Goal: Navigation & Orientation: Find specific page/section

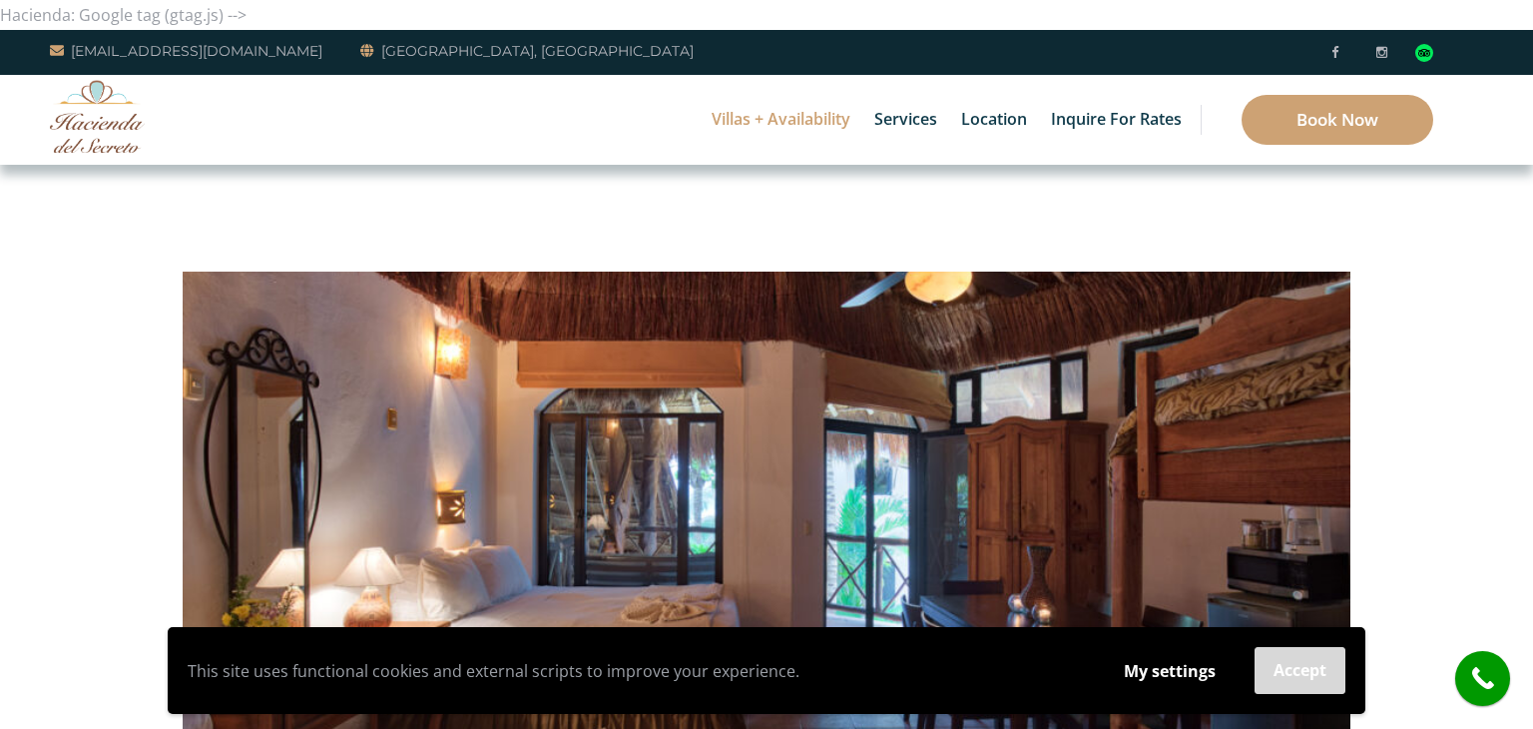
click at [1312, 655] on button "Accept" at bounding box center [1300, 670] width 91 height 47
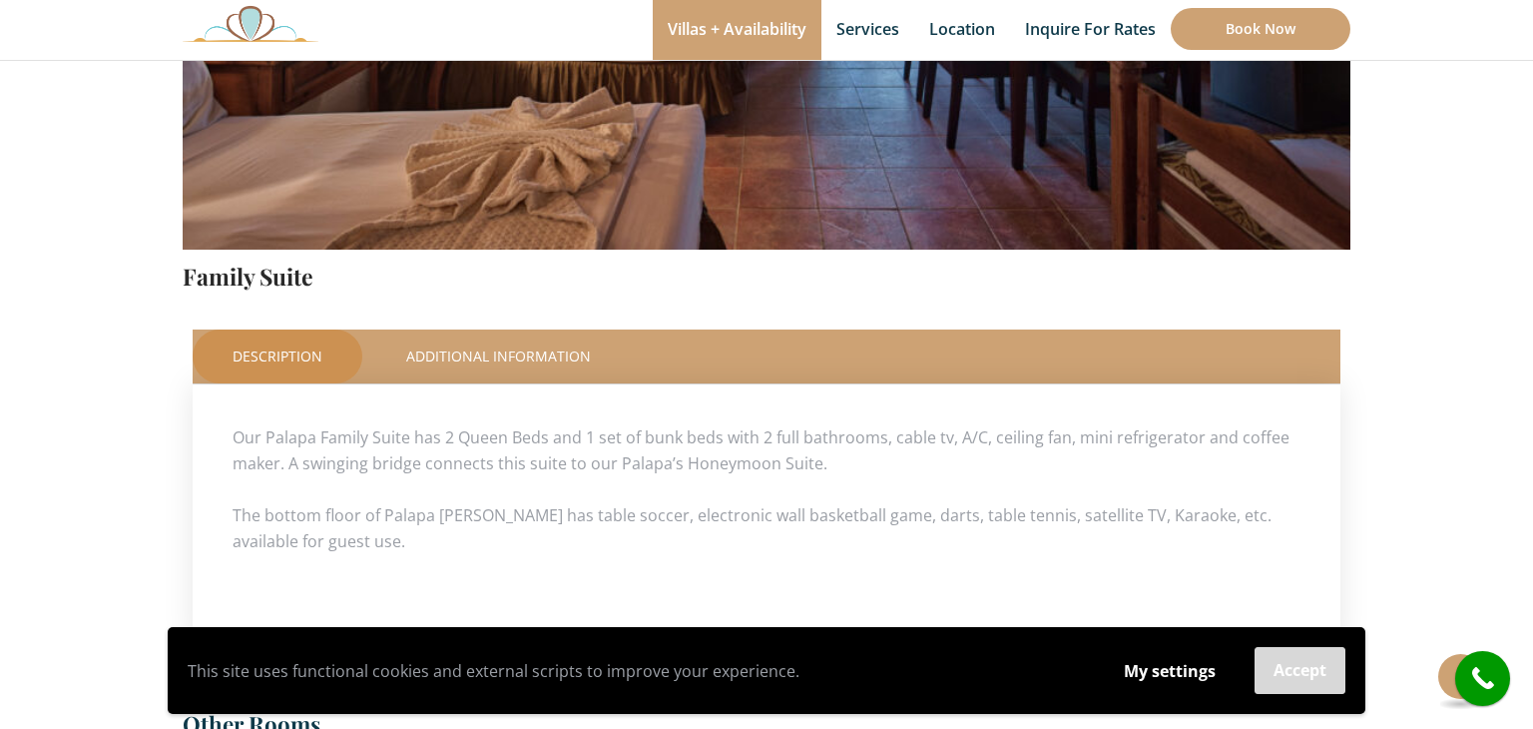
scroll to position [655, 0]
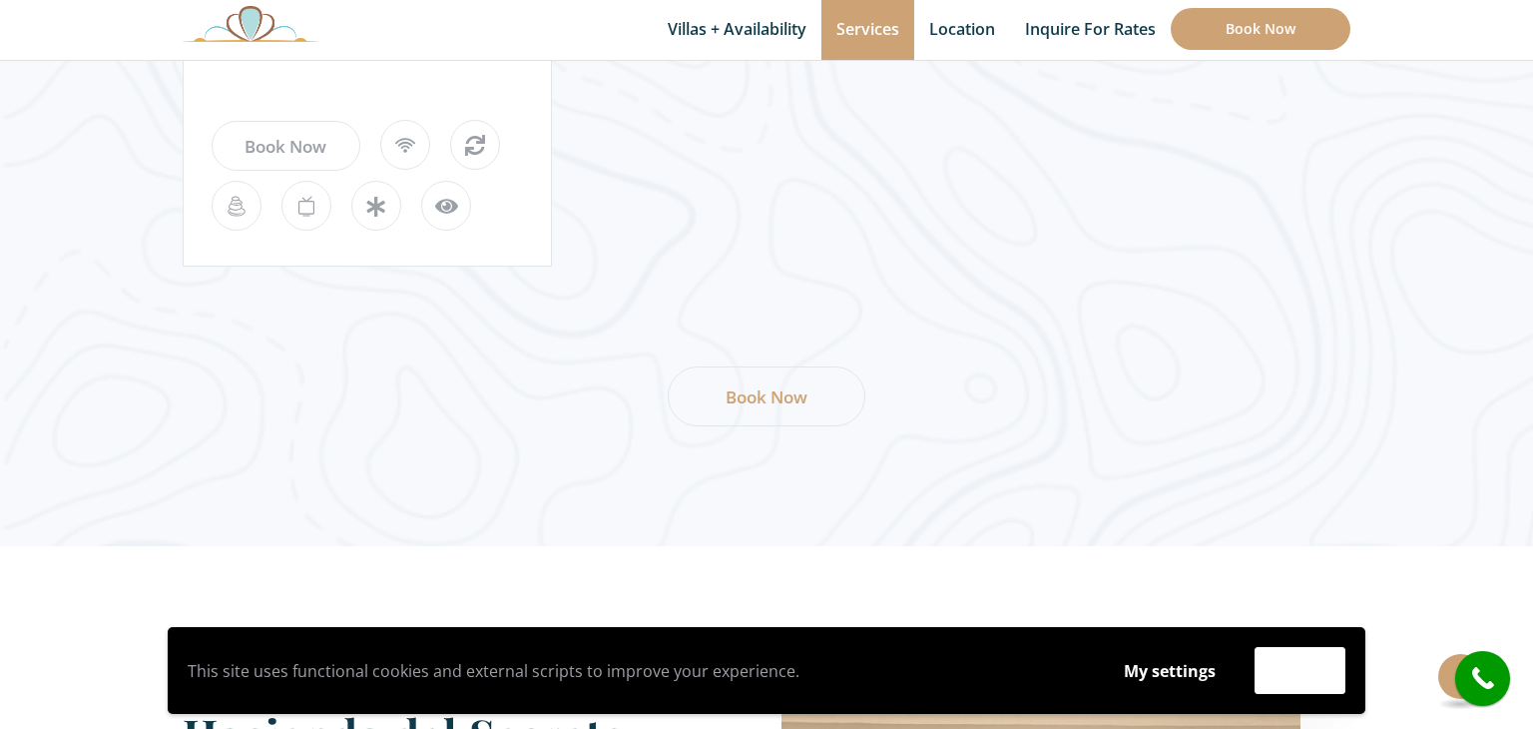
scroll to position [2877, 0]
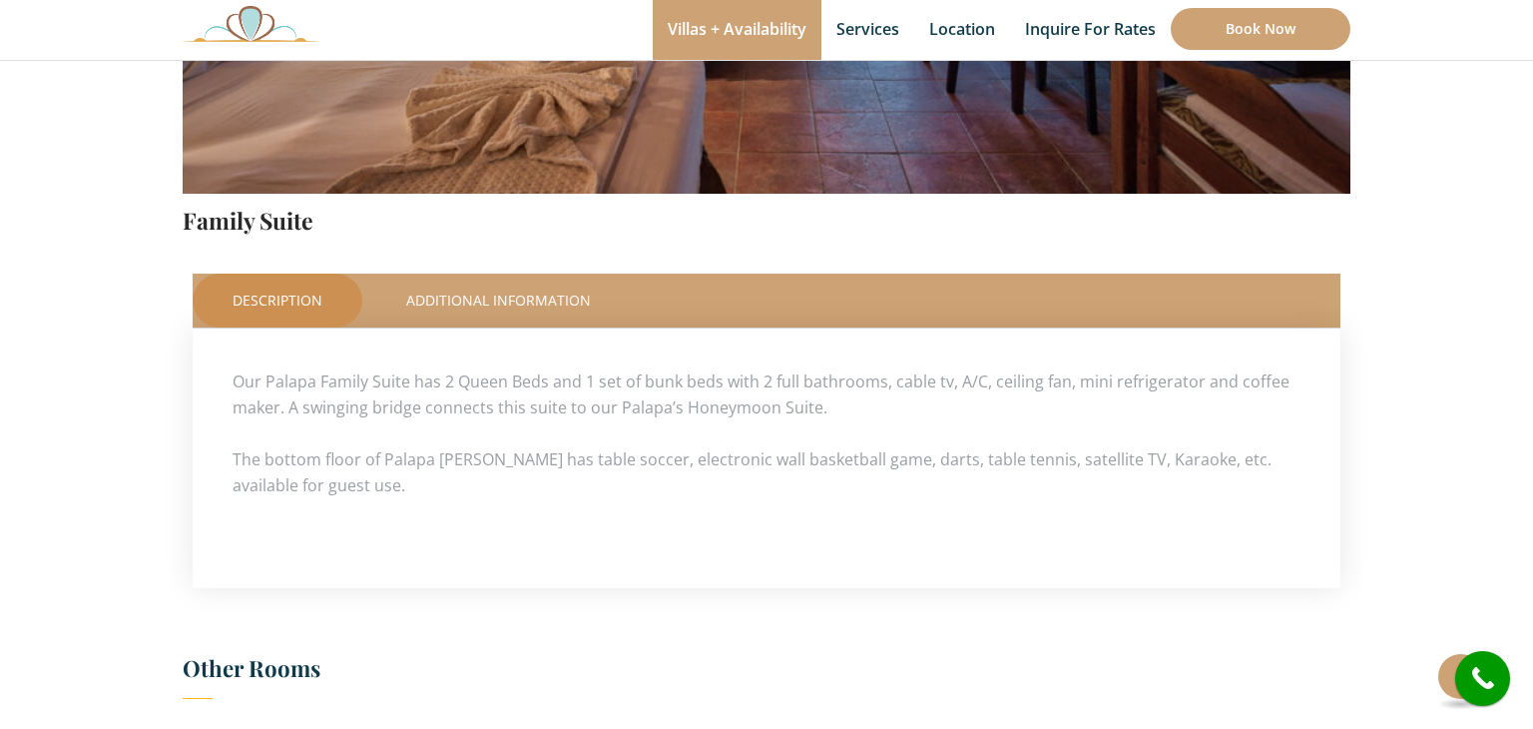
scroll to position [768, 0]
